Goal: Transaction & Acquisition: Purchase product/service

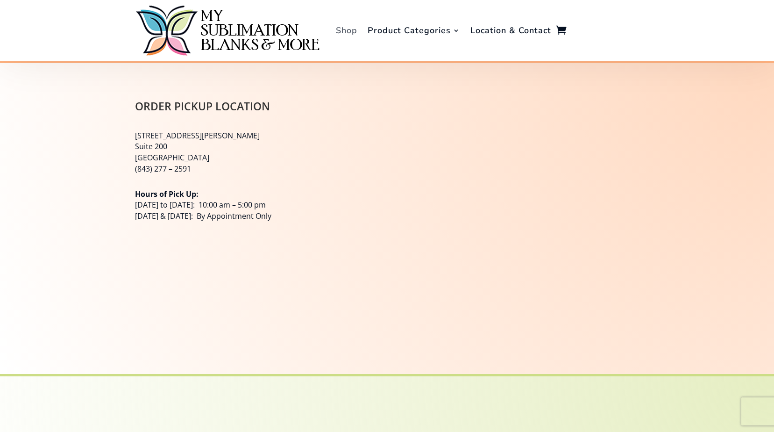
click at [345, 29] on link "Shop" at bounding box center [346, 30] width 21 height 56
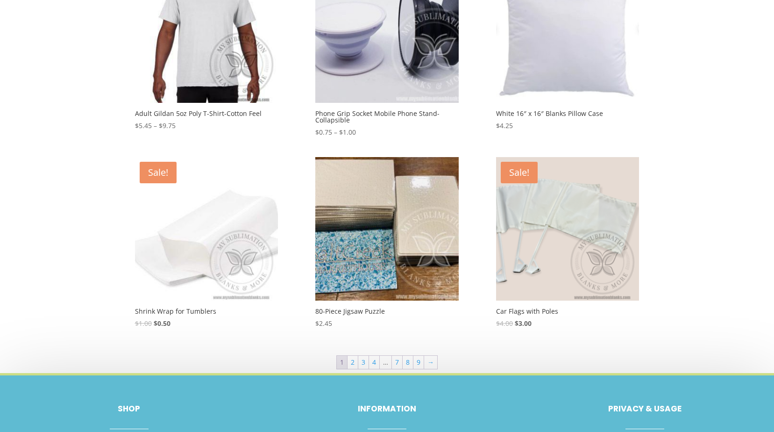
scroll to position [421, 0]
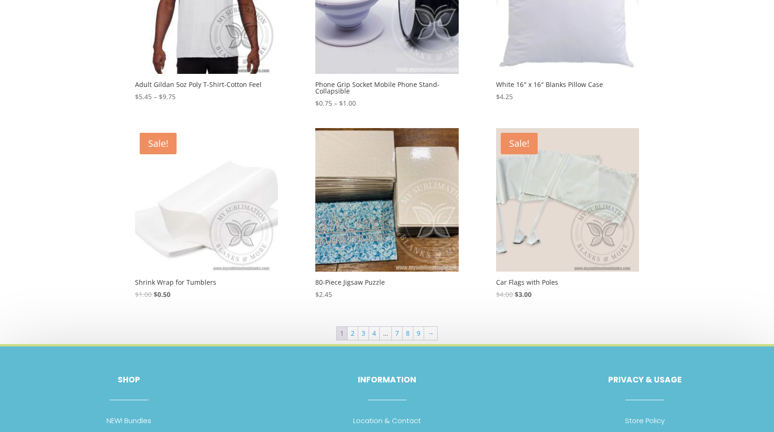
click at [574, 202] on img at bounding box center [567, 199] width 143 height 143
